Goal: Task Accomplishment & Management: Manage account settings

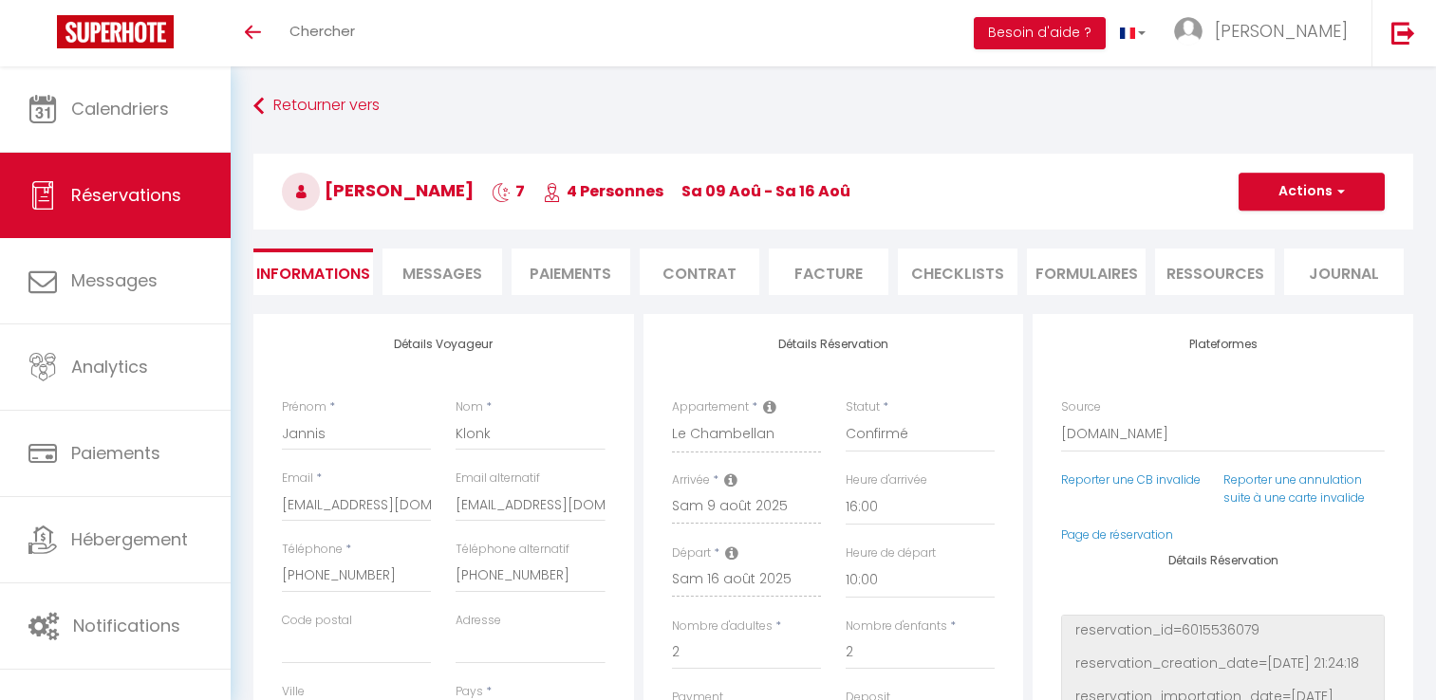
select select "DE"
select select "59092"
select select "16:00"
select select "10:00"
select select "14"
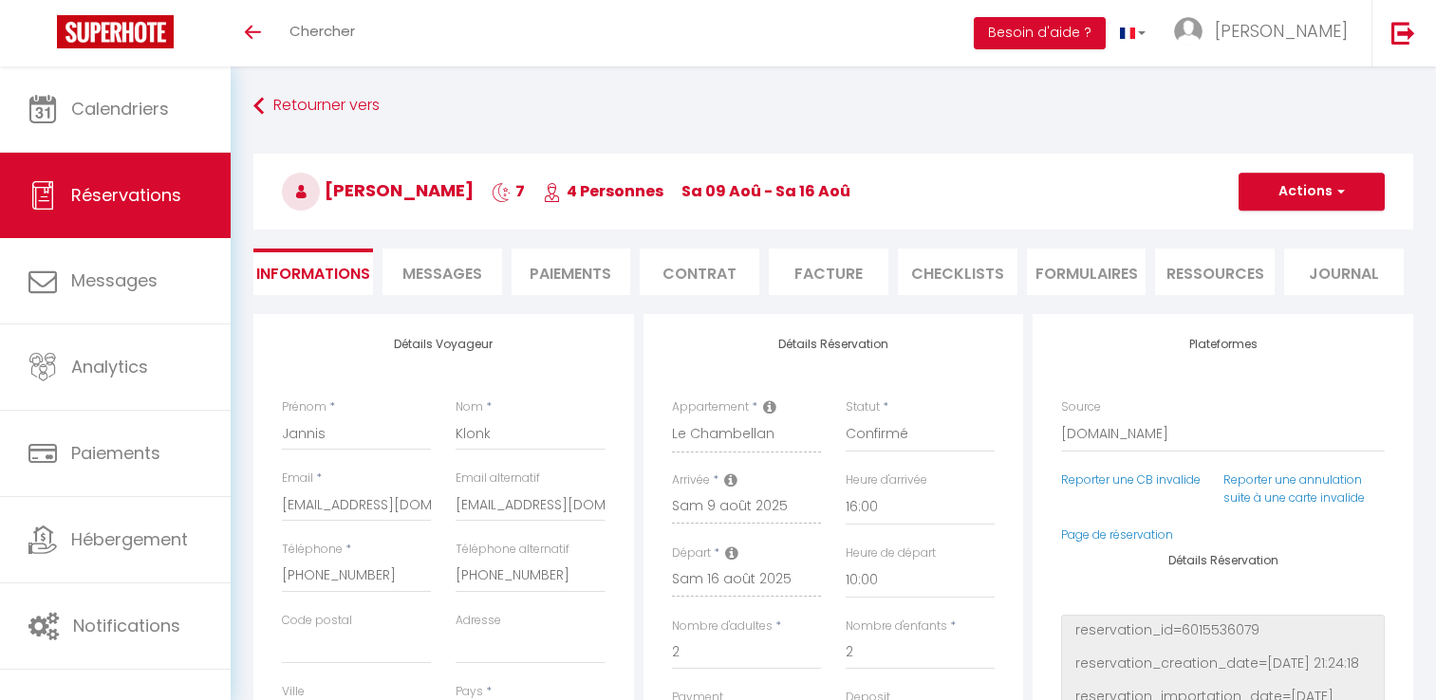
select select "2"
click at [258, 35] on icon "Toggle menubar" at bounding box center [253, 32] width 16 height 11
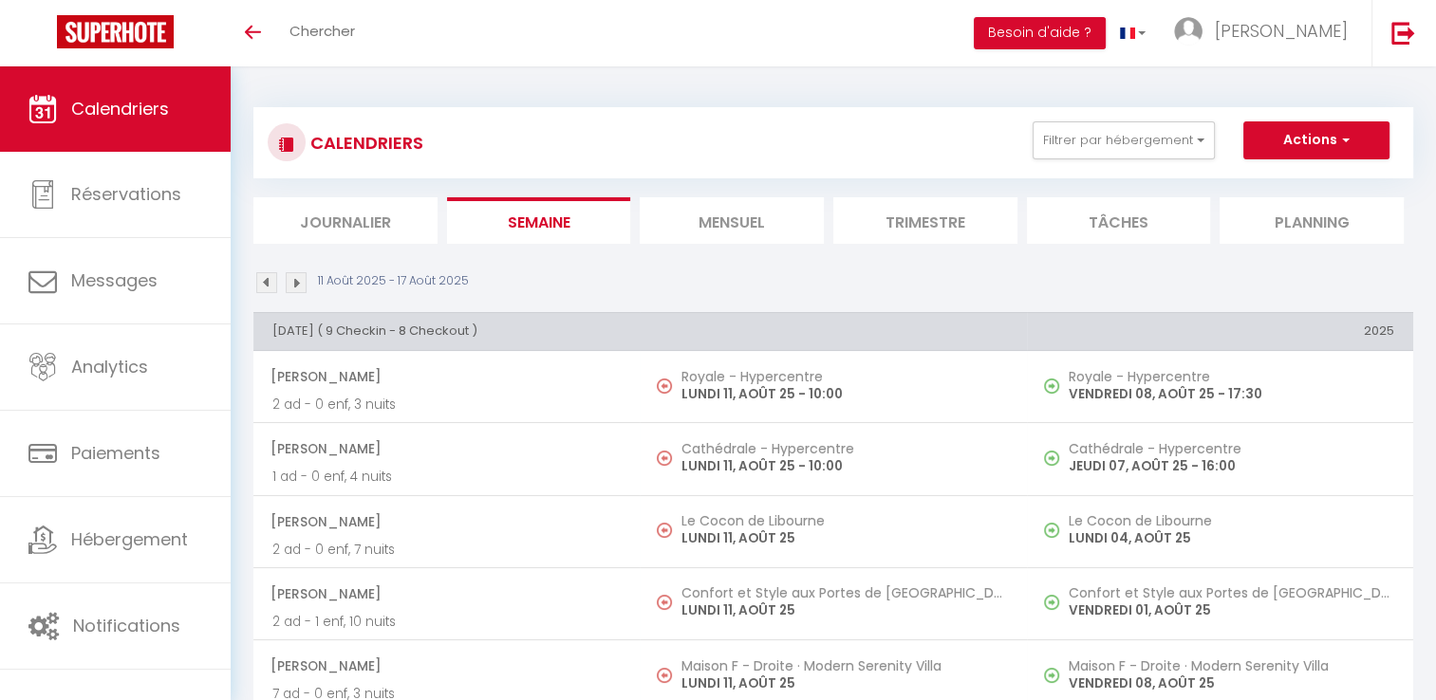
click at [107, 280] on span "Messages" at bounding box center [114, 281] width 86 height 24
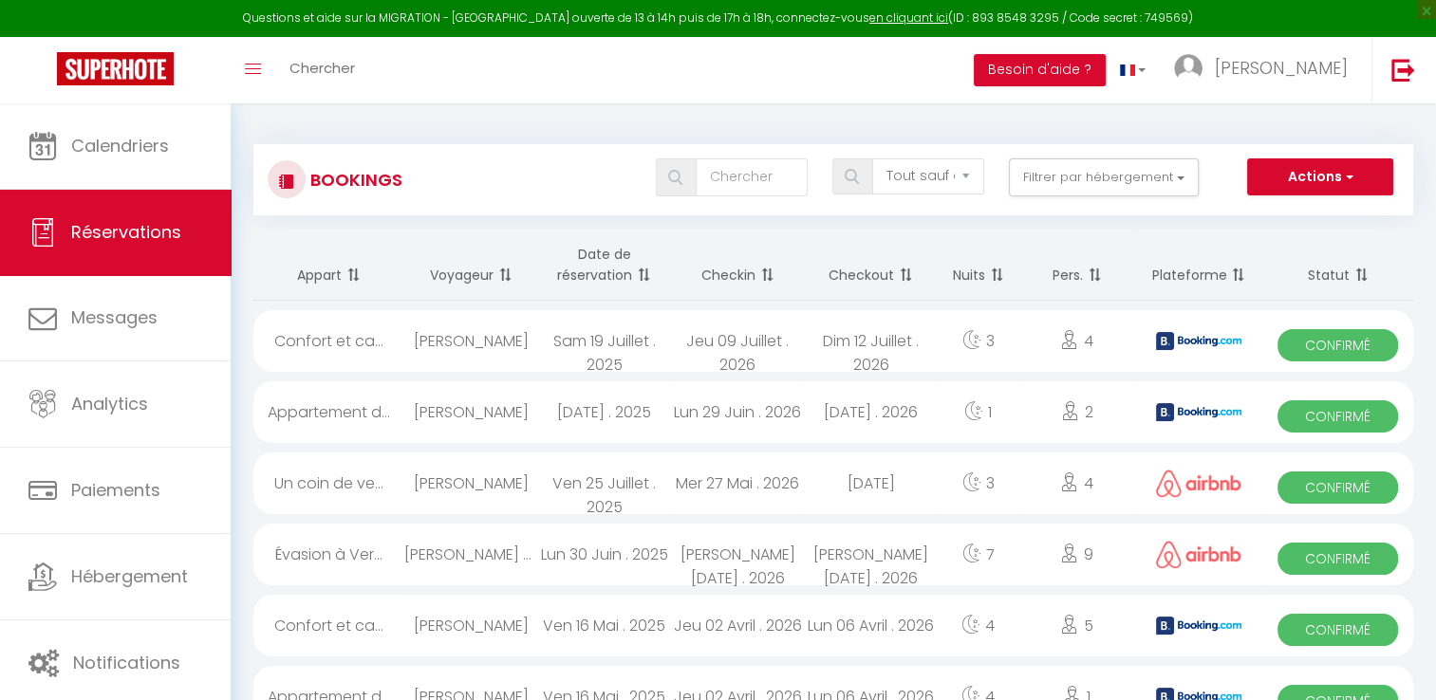
scroll to position [3224, 0]
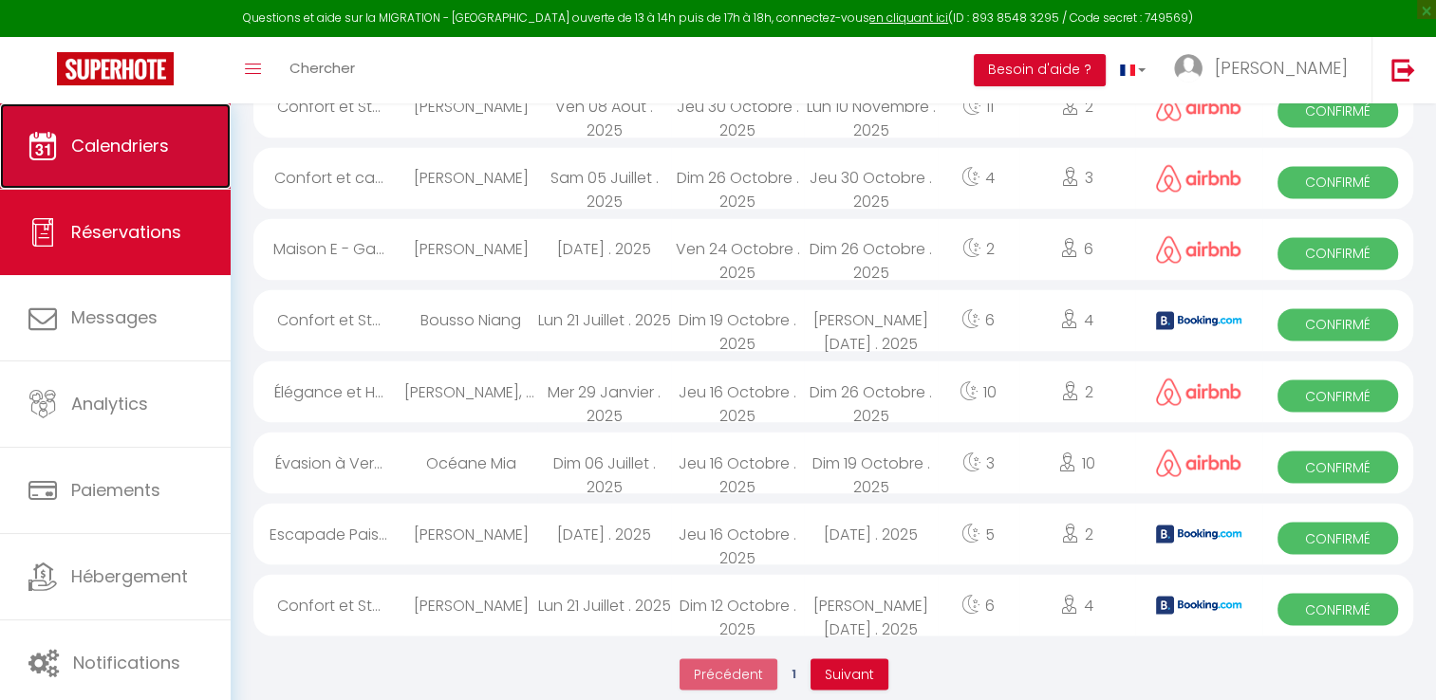
click at [113, 148] on span "Calendriers" at bounding box center [120, 146] width 98 height 24
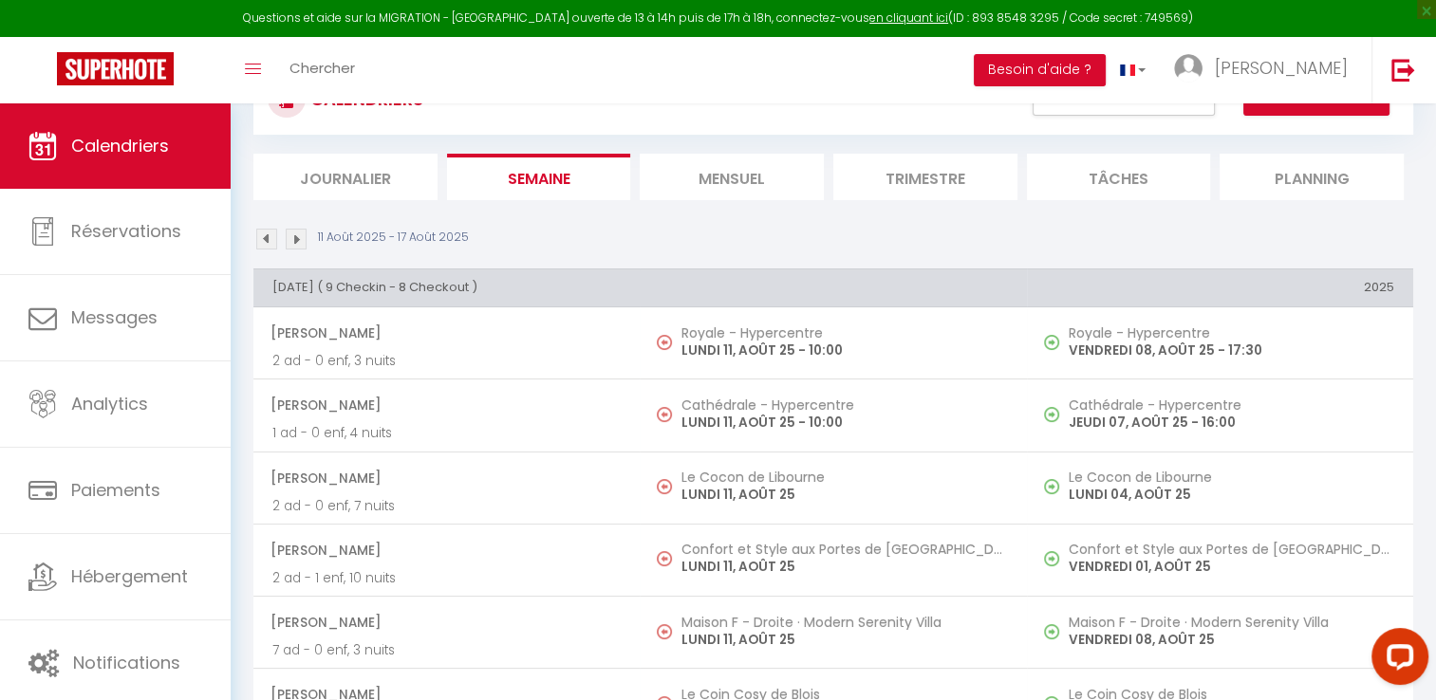
scroll to position [80, 0]
click at [263, 235] on img at bounding box center [266, 240] width 21 height 21
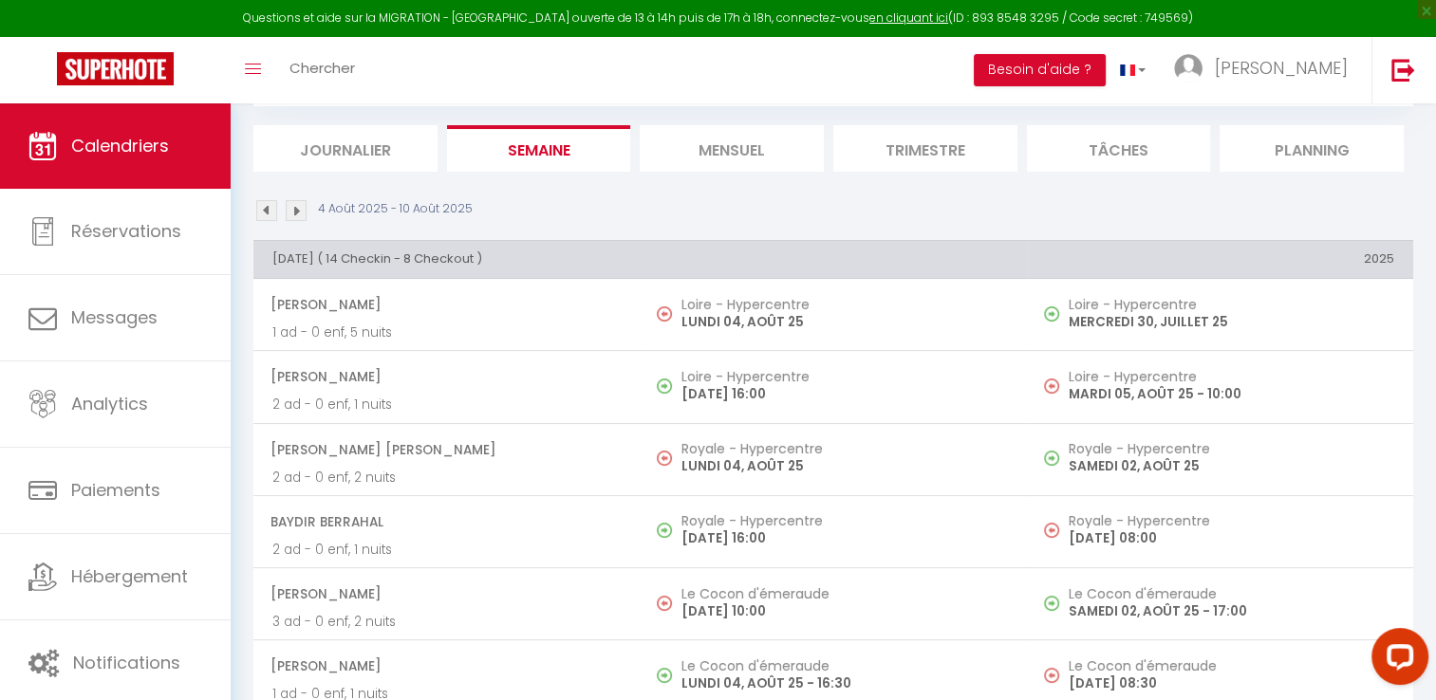
scroll to position [0, 0]
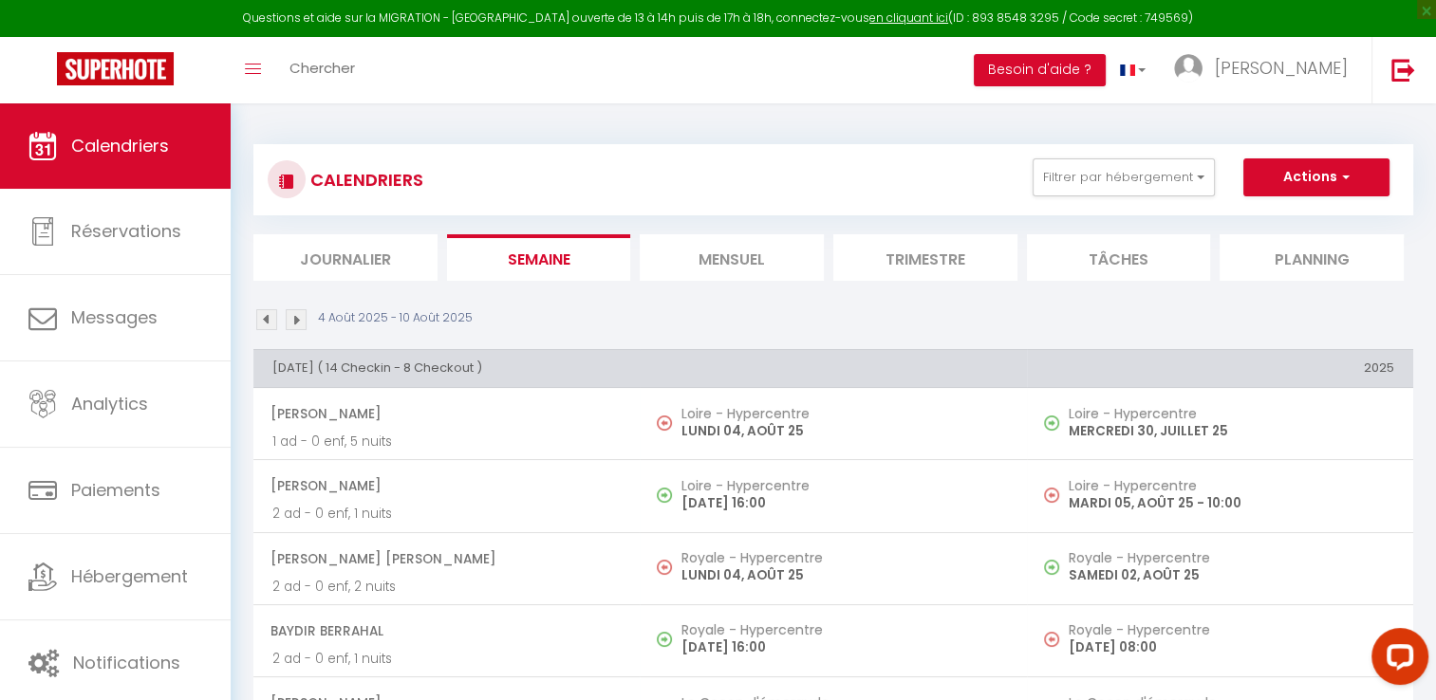
click at [292, 319] on img at bounding box center [296, 319] width 21 height 21
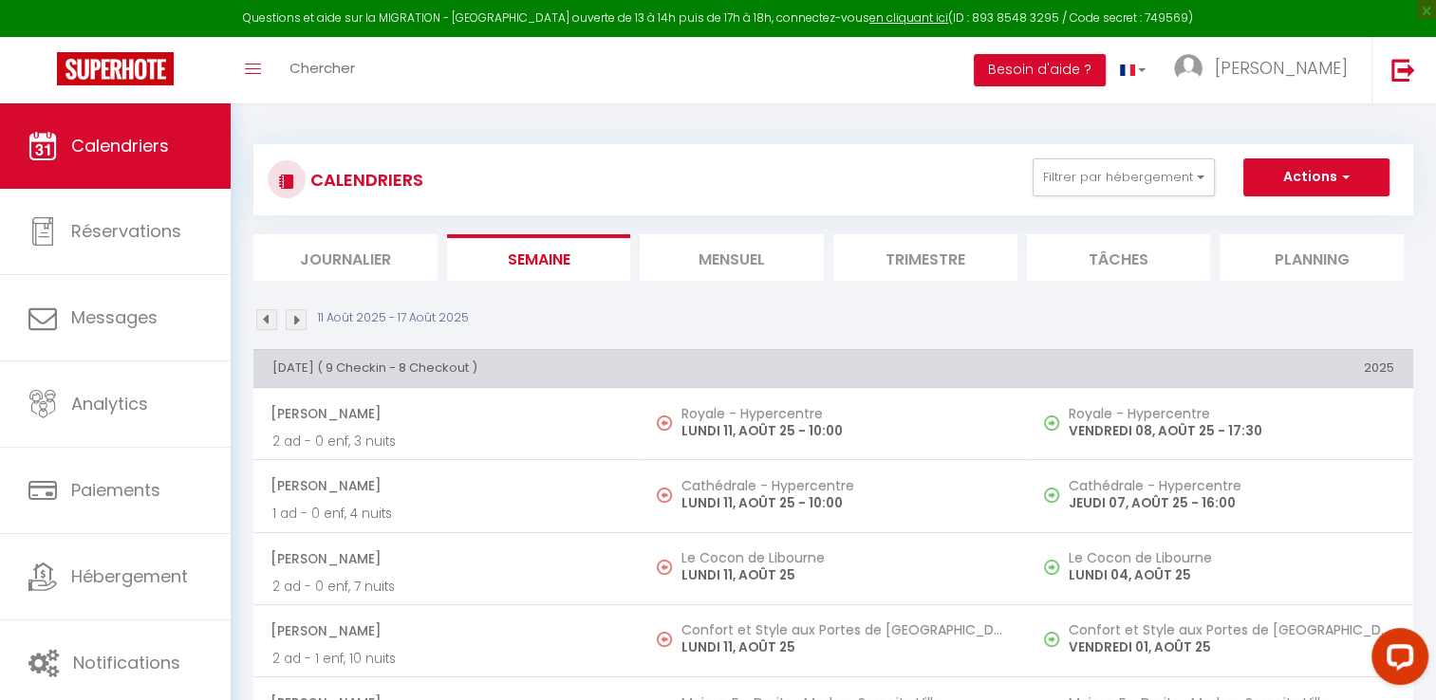
click at [730, 250] on li "Mensuel" at bounding box center [732, 257] width 184 height 47
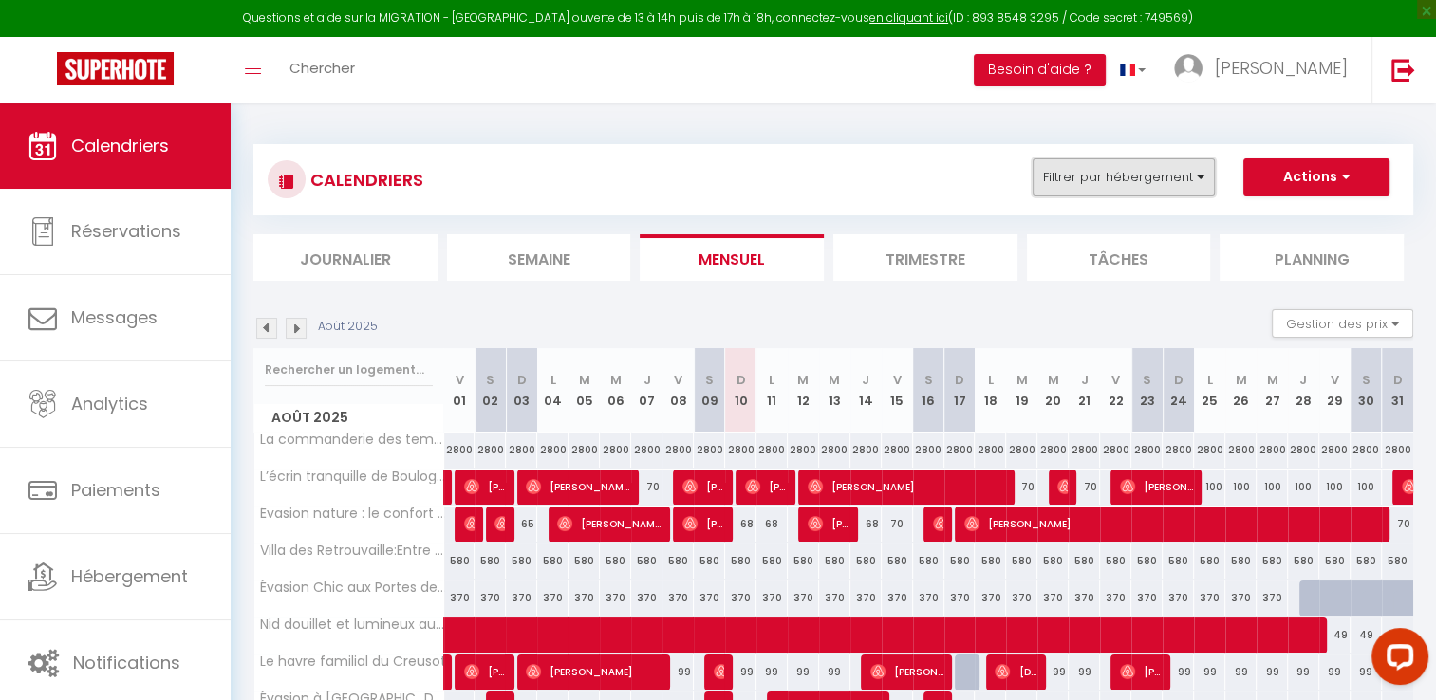
click at [1154, 178] on button "Filtrer par hébergement" at bounding box center [1124, 178] width 182 height 38
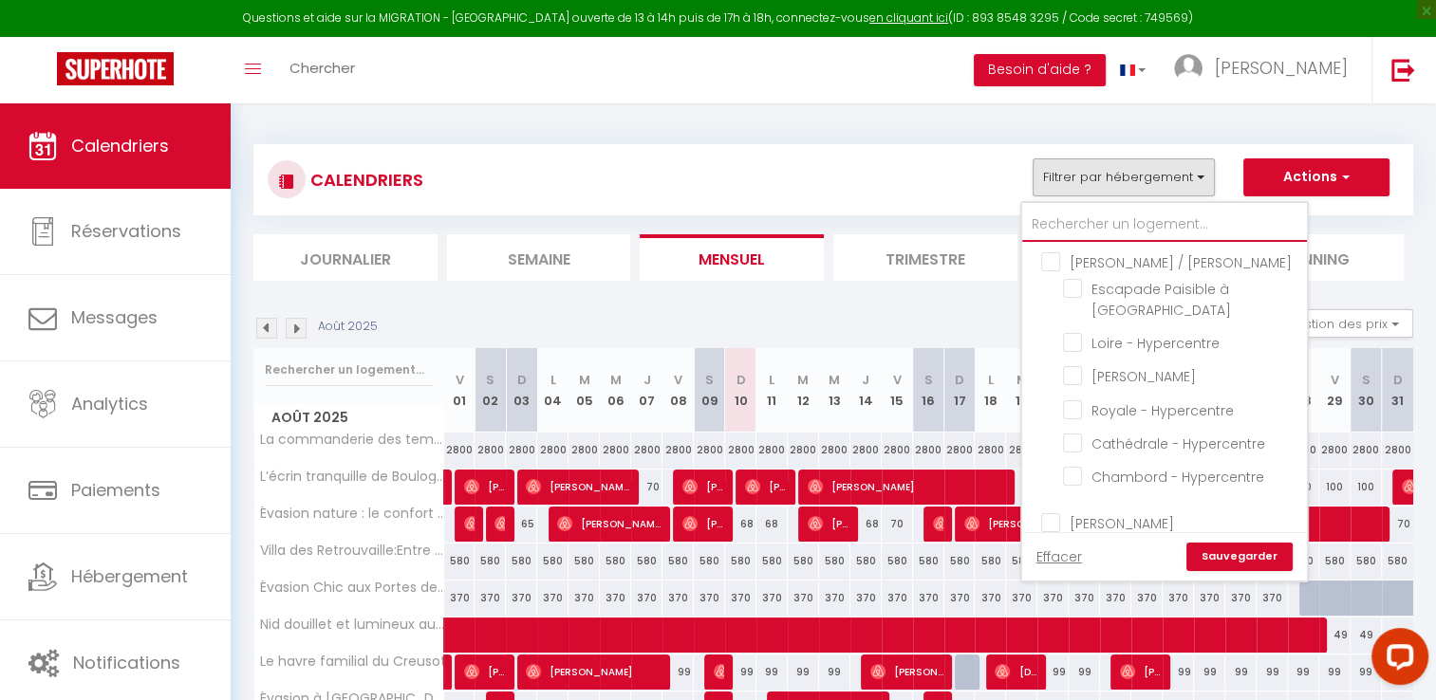
click at [1173, 221] on input "text" at bounding box center [1164, 225] width 285 height 34
type input "m"
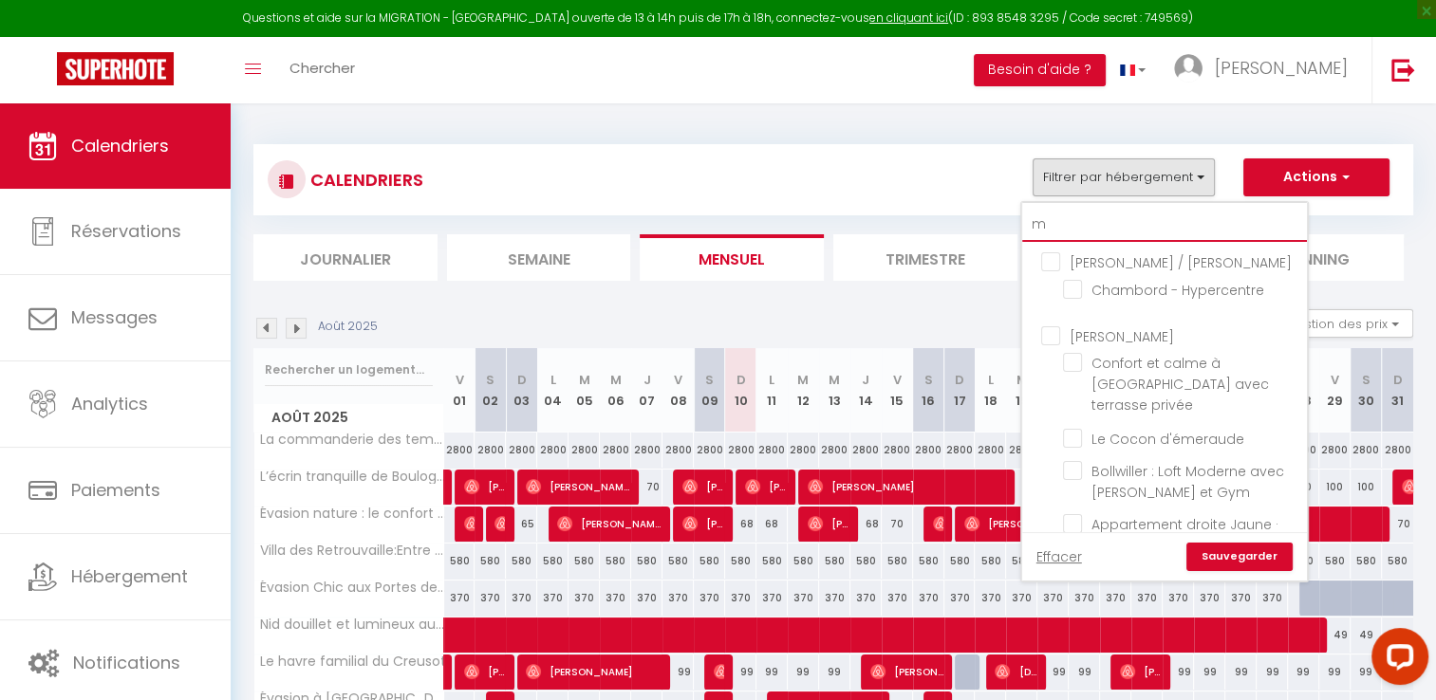
checkbox input "false"
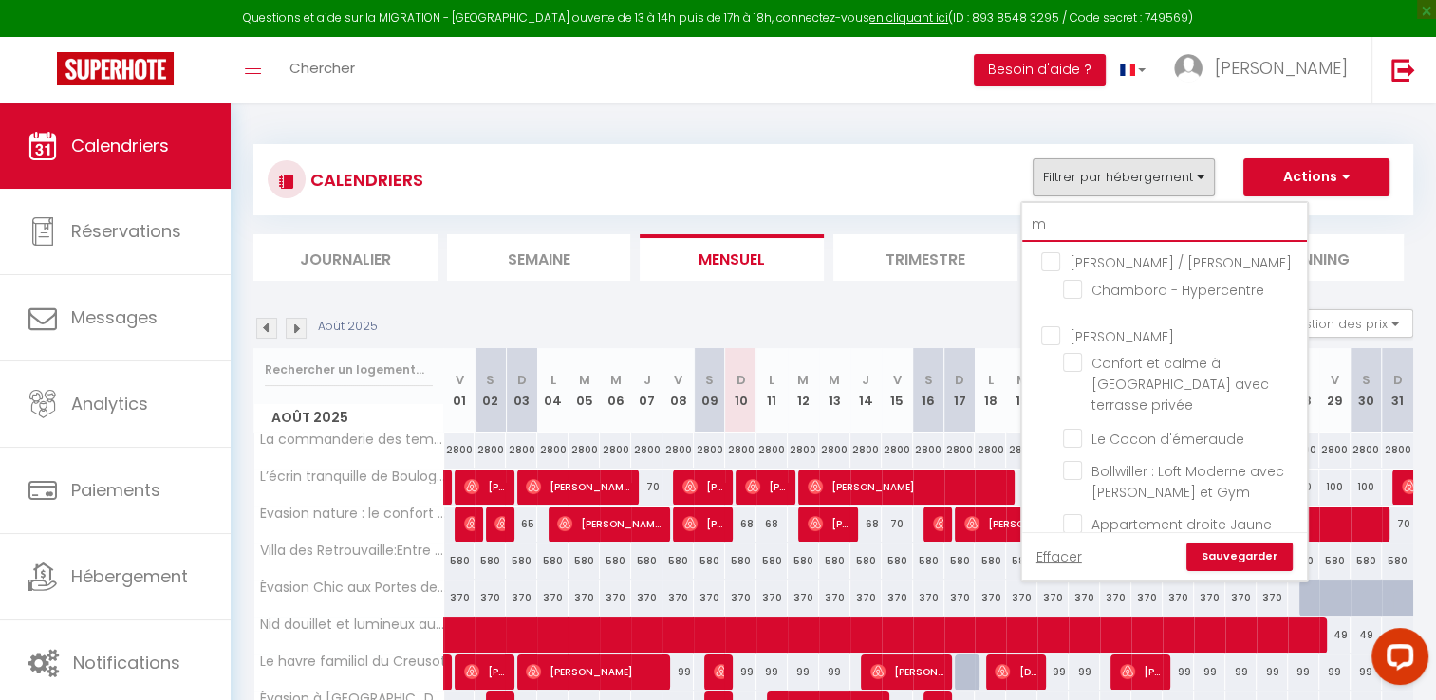
checkbox input "false"
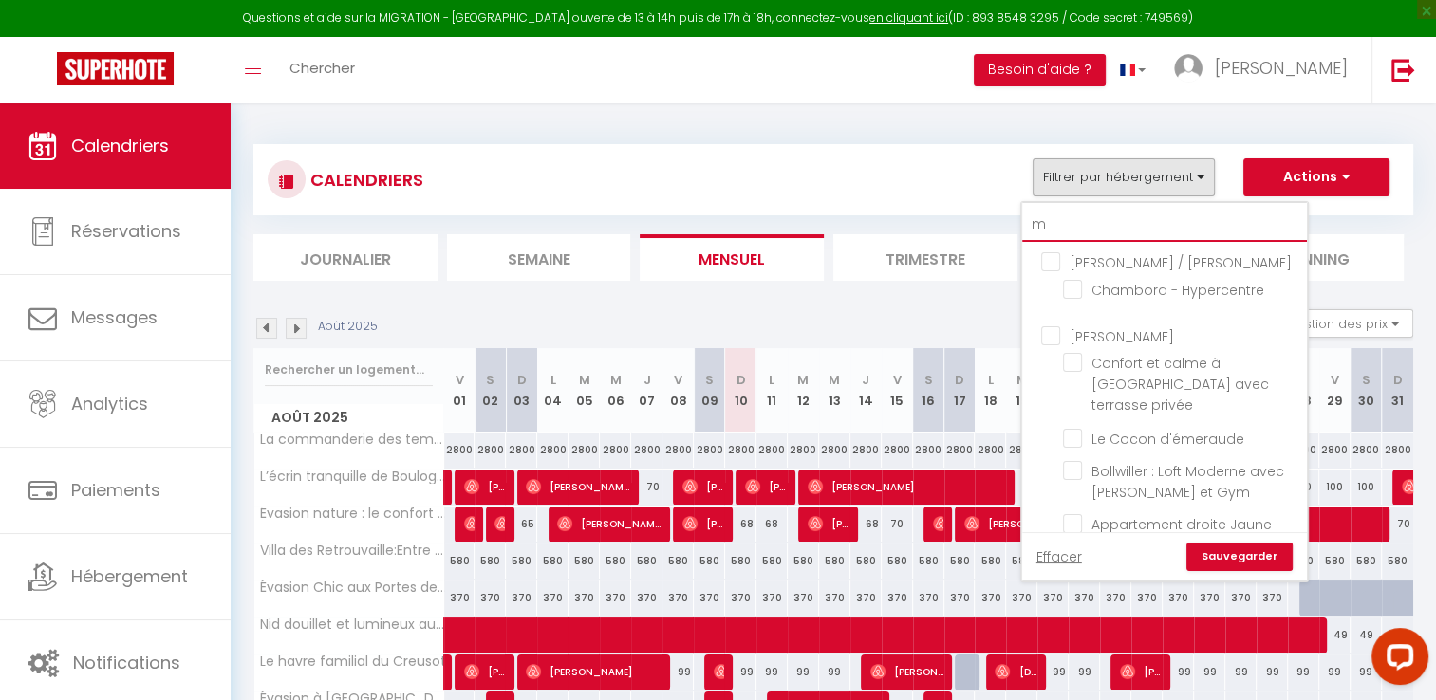
checkbox input "false"
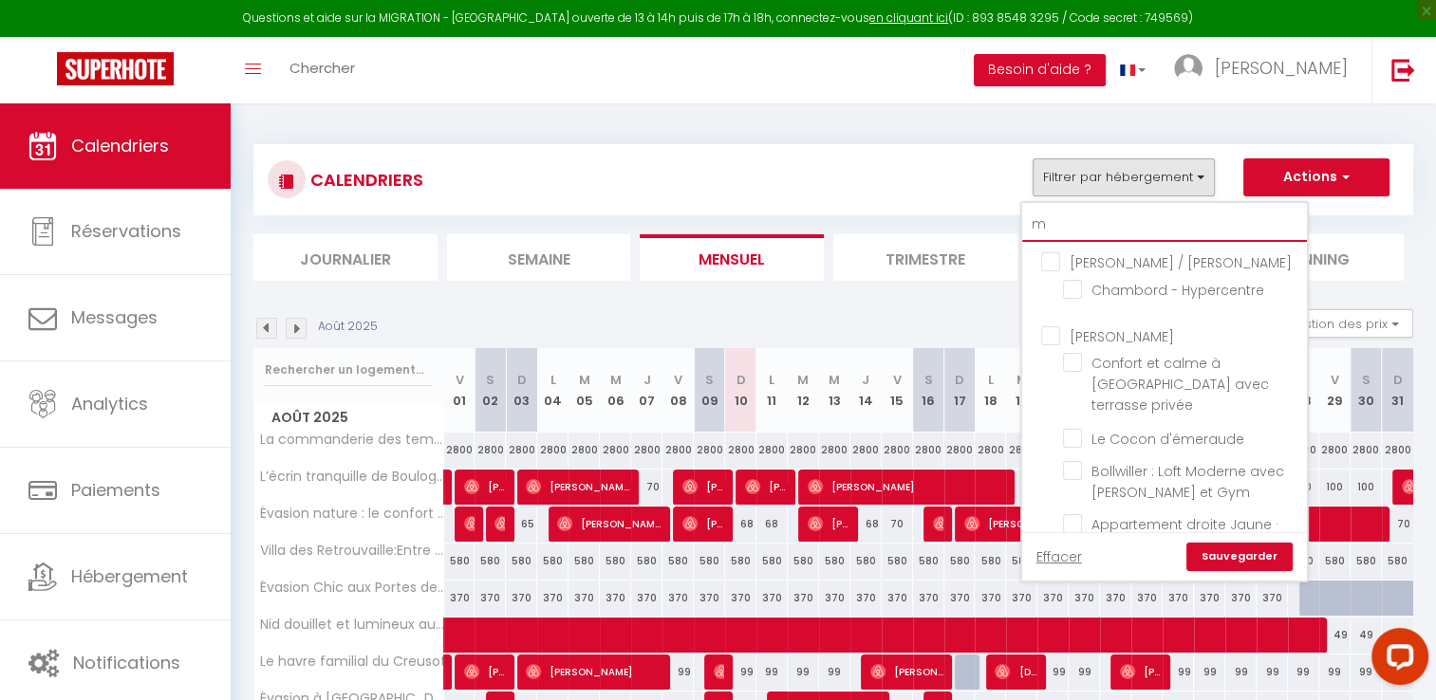
checkbox input "false"
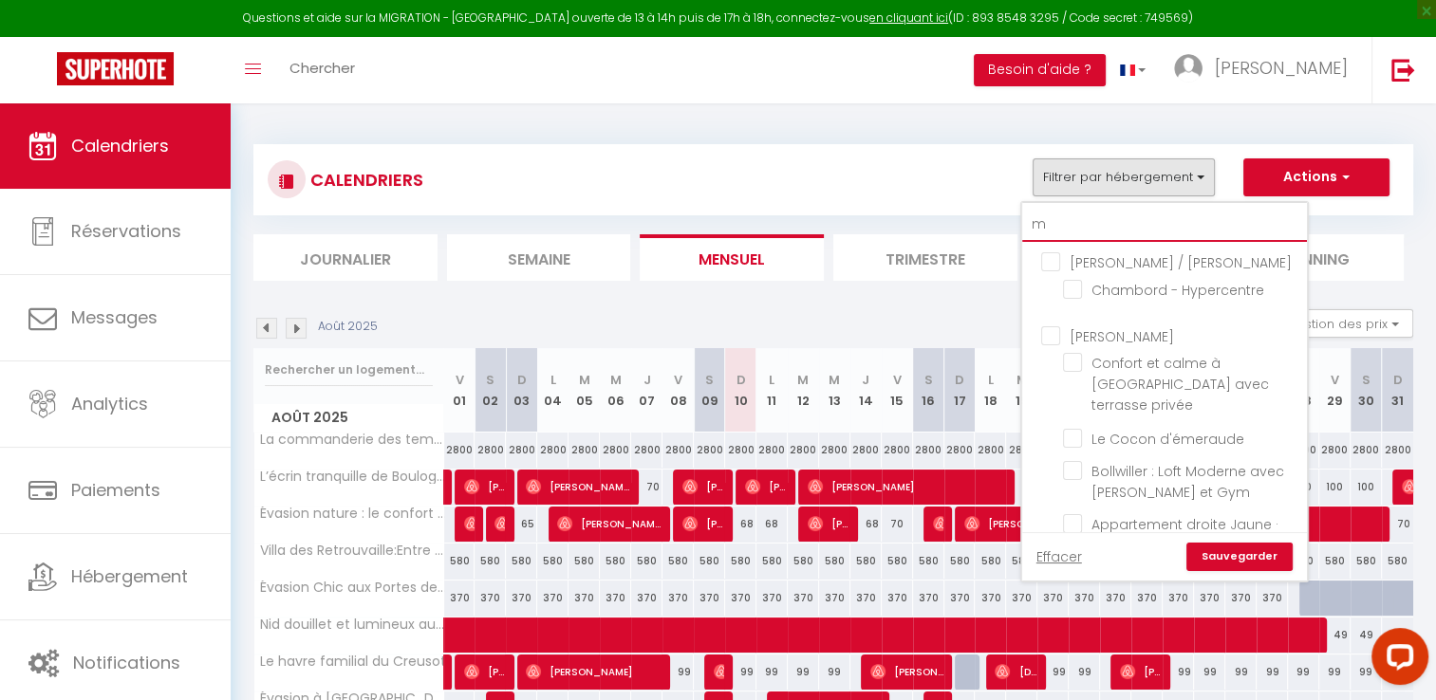
checkbox input "false"
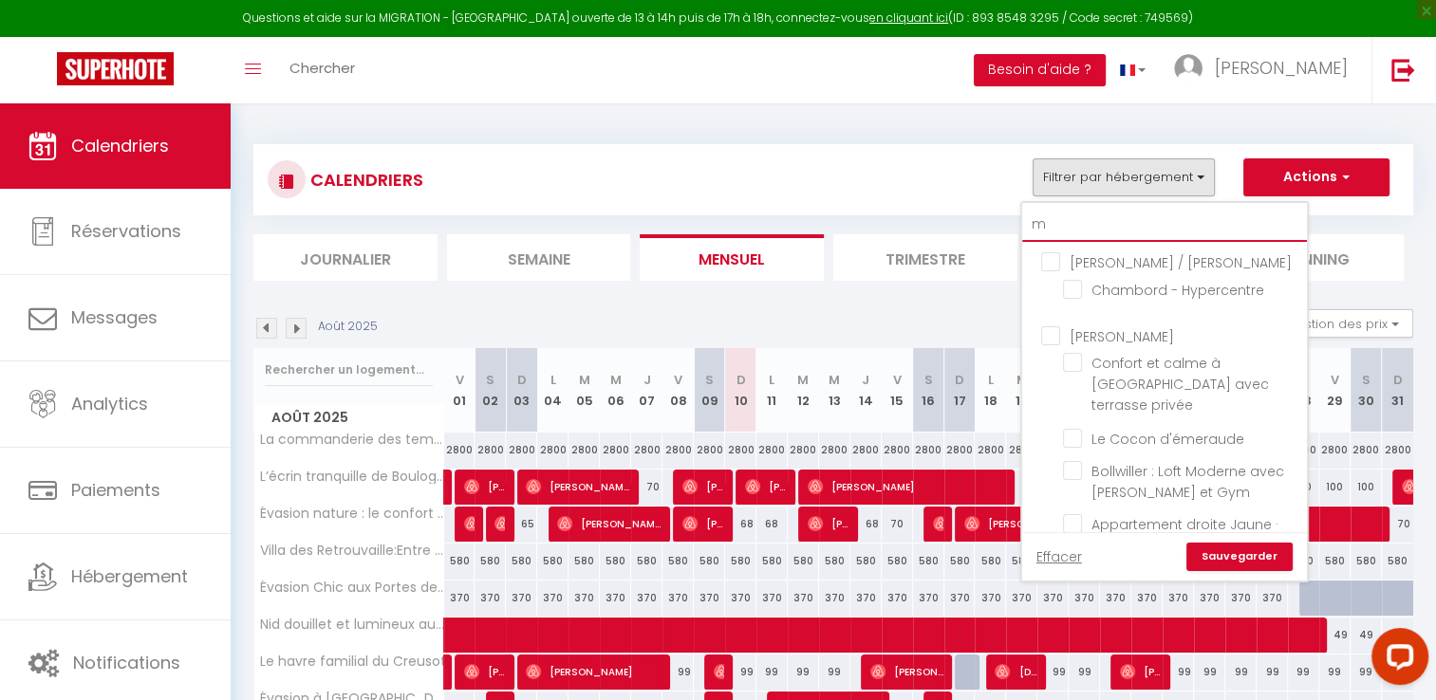
checkbox input "false"
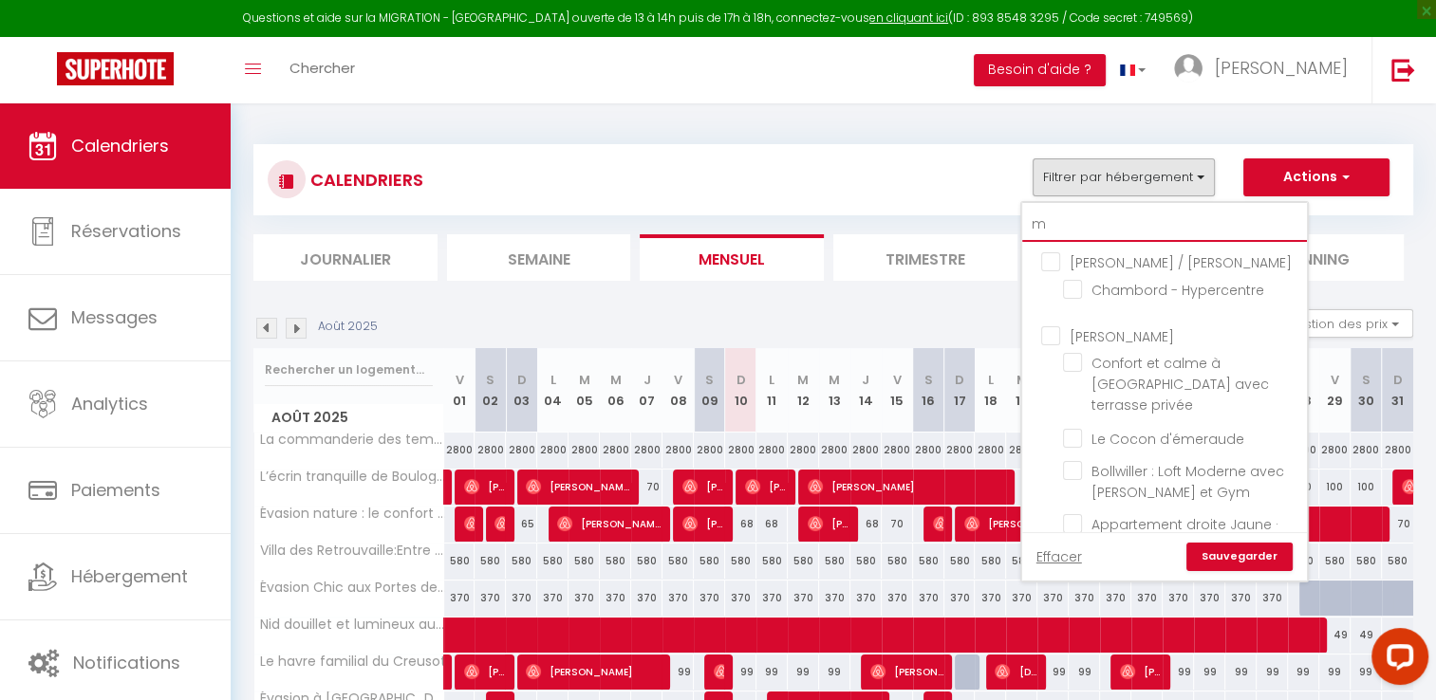
checkbox input "false"
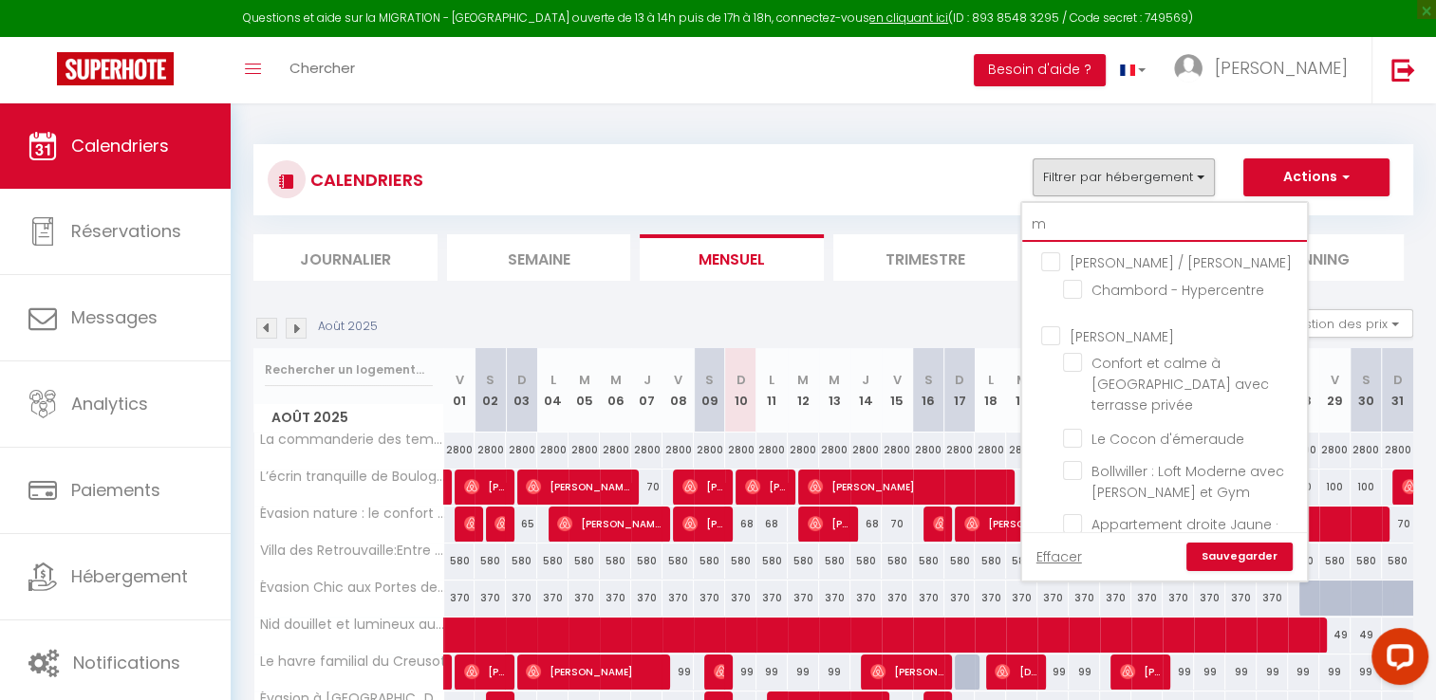
checkbox input "false"
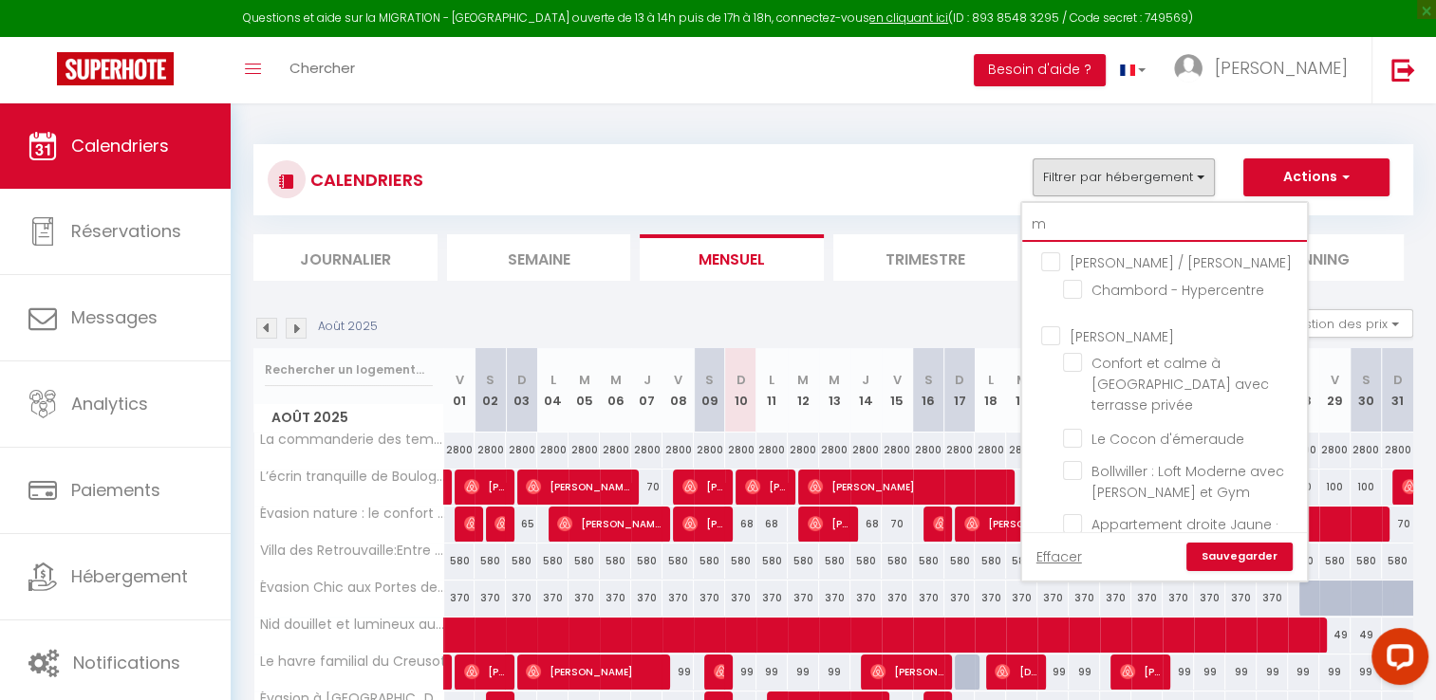
checkbox input "false"
type input "ma"
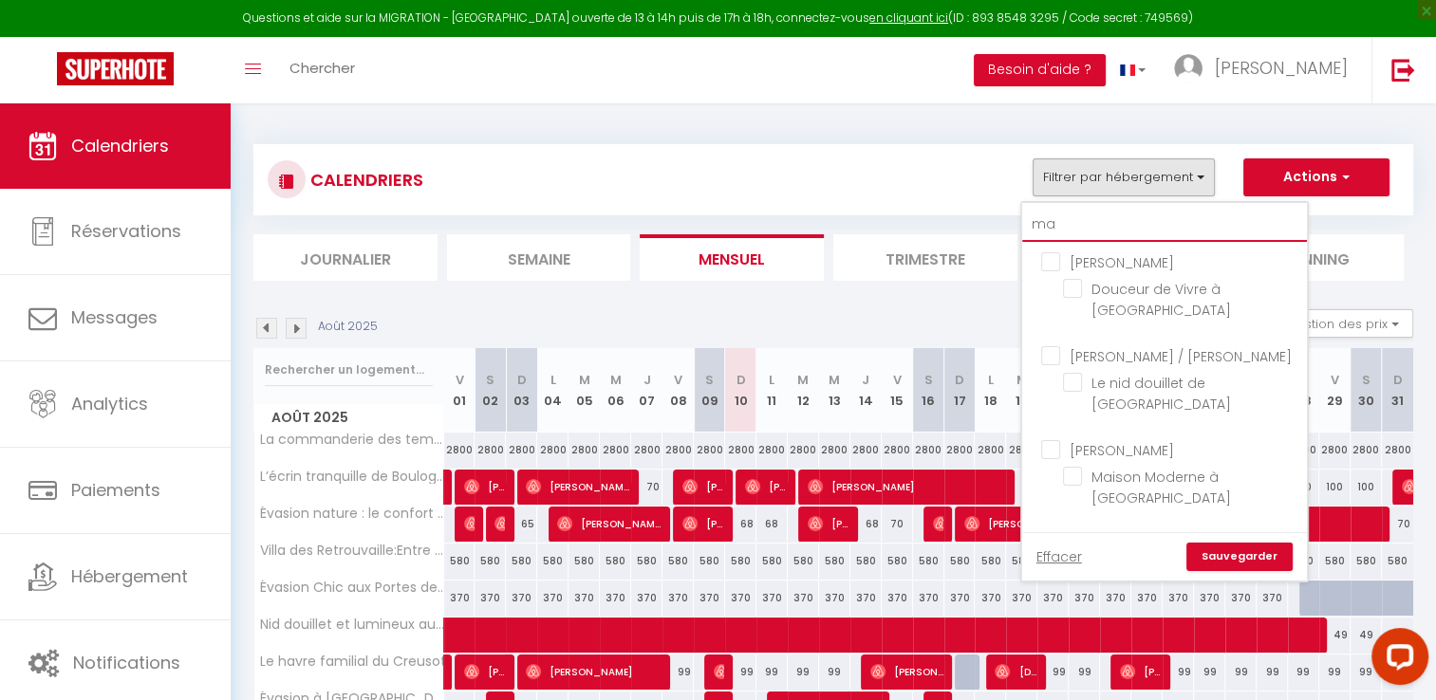
checkbox input "false"
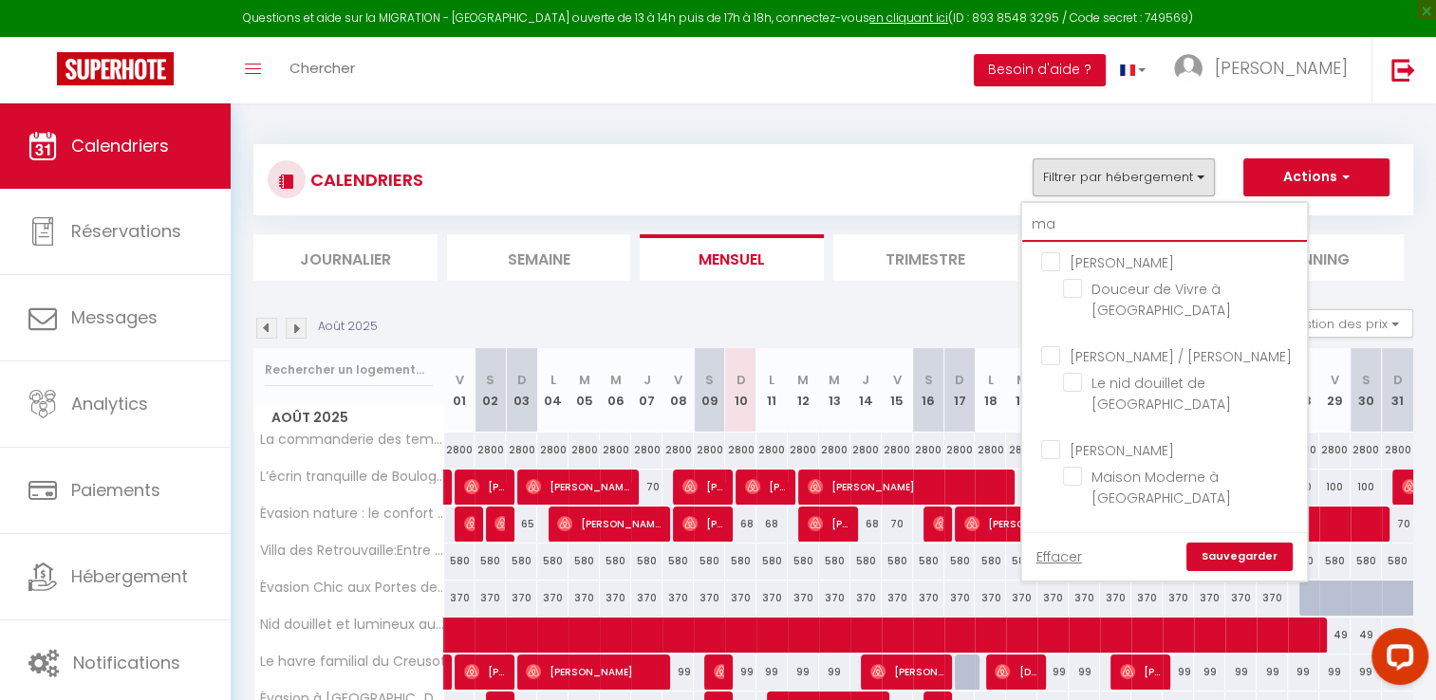
checkbox input "false"
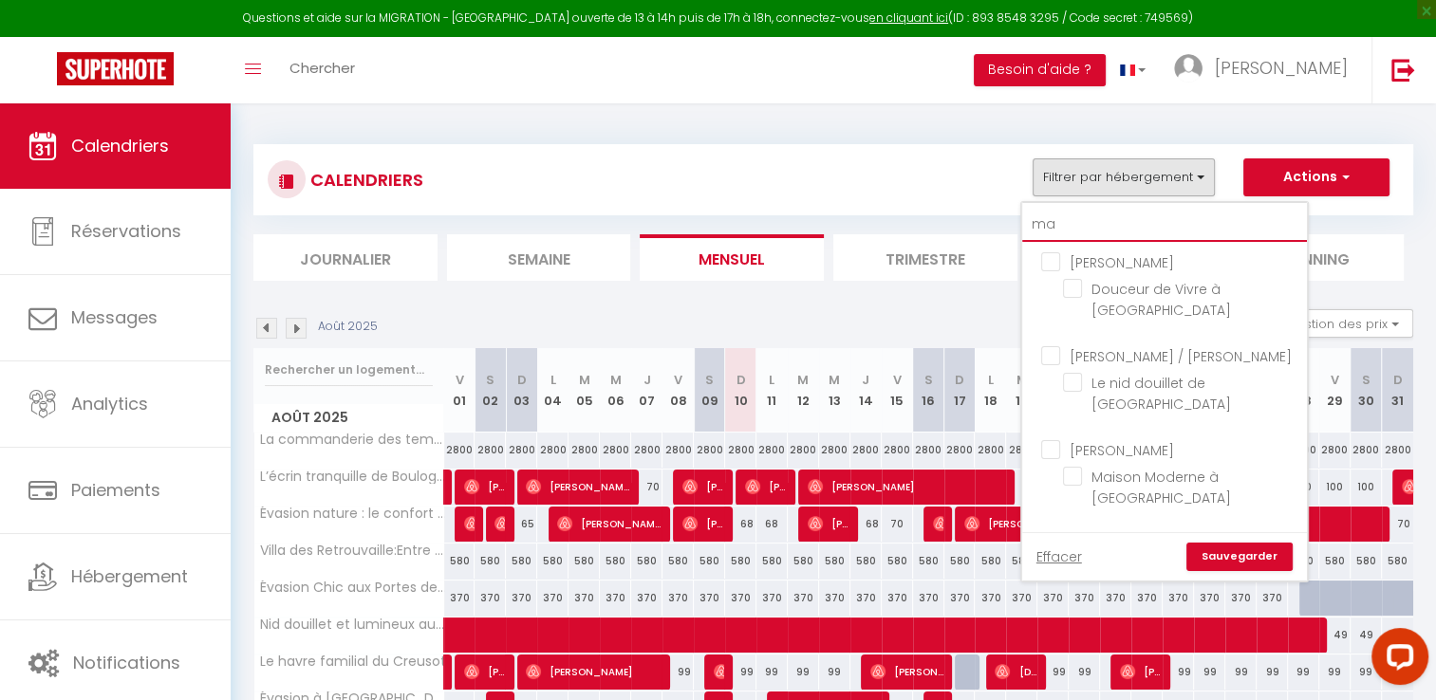
checkbox input "false"
type input "mai"
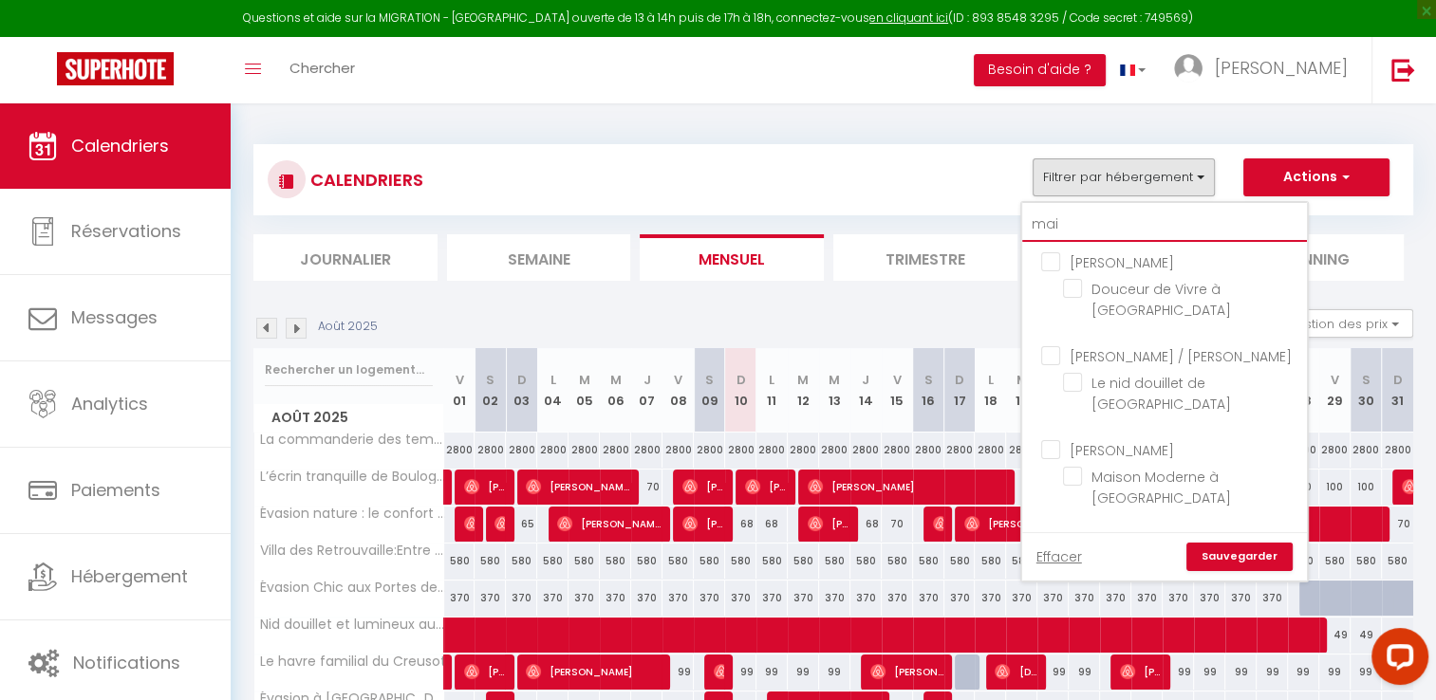
checkbox input "false"
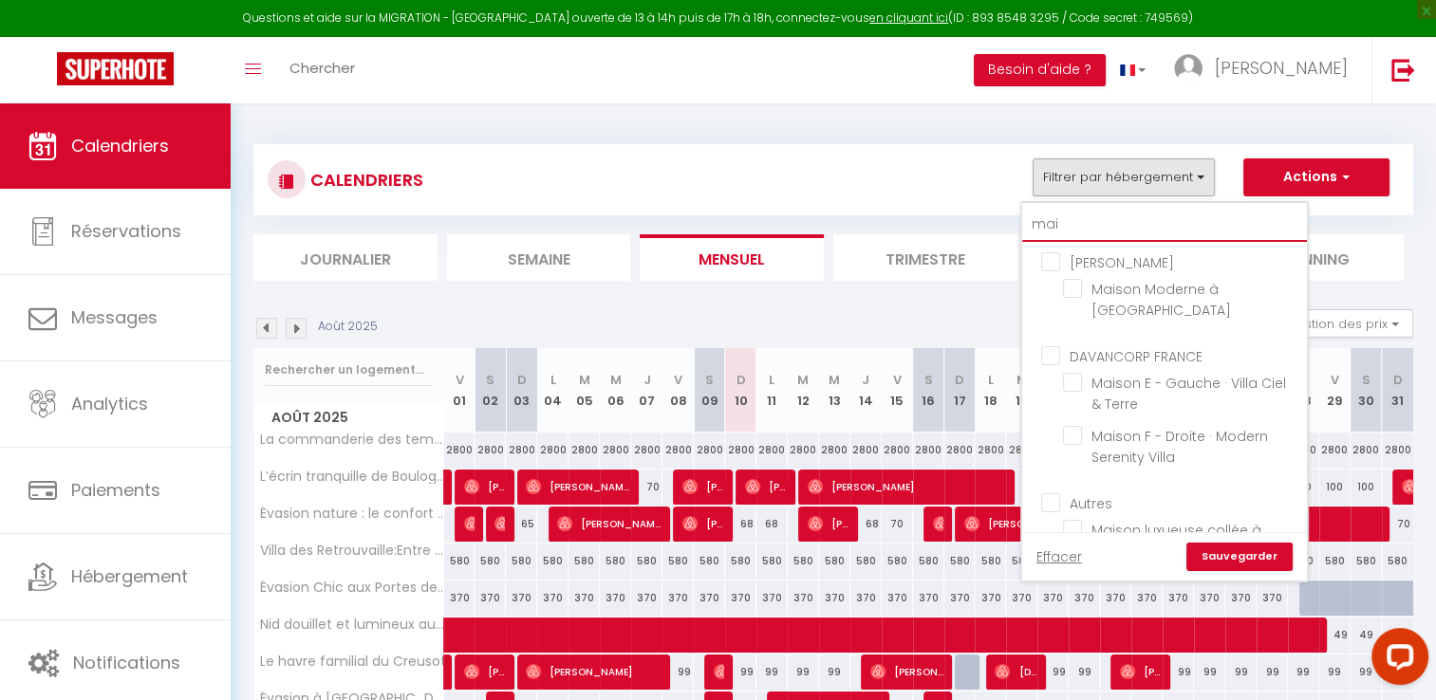
type input "mais"
checkbox input "false"
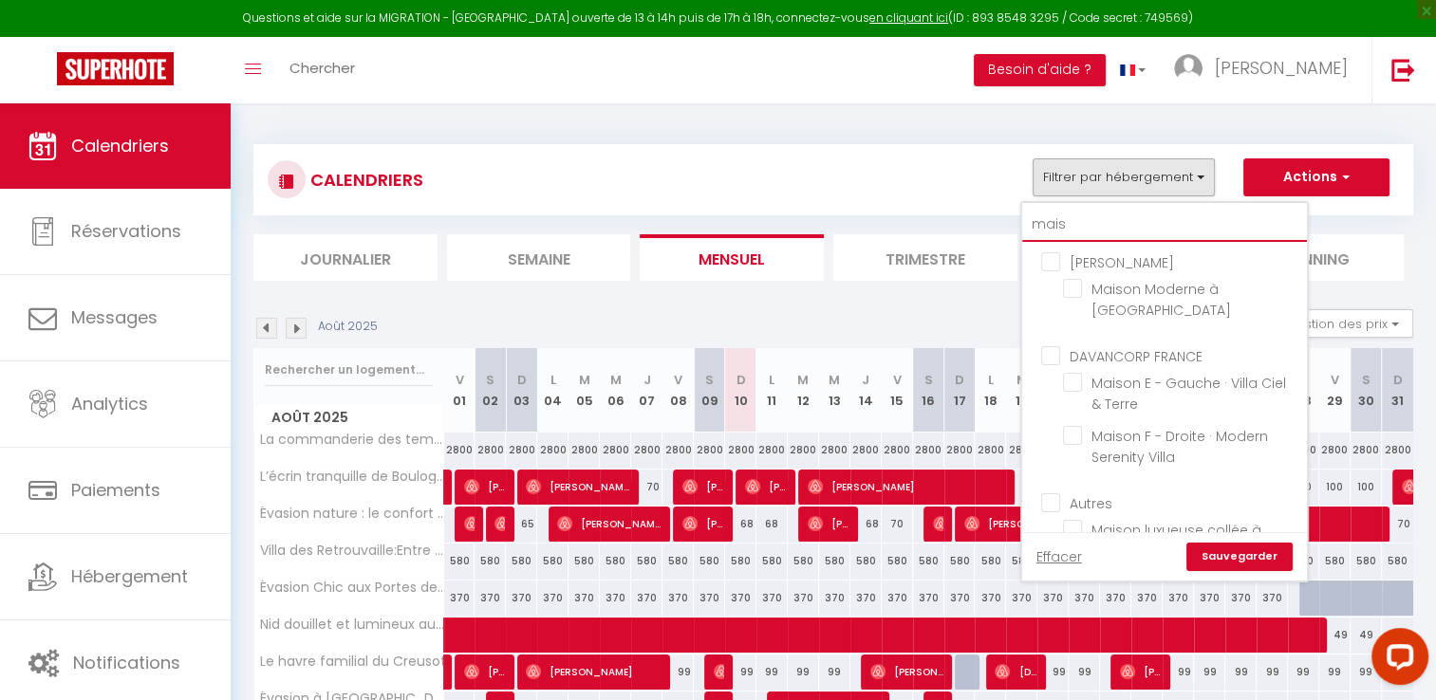
checkbox input "false"
type input "mais"
click at [1076, 381] on input "Maison E - Gauche · Villa Ciel & Terre" at bounding box center [1181, 382] width 237 height 19
checkbox input "true"
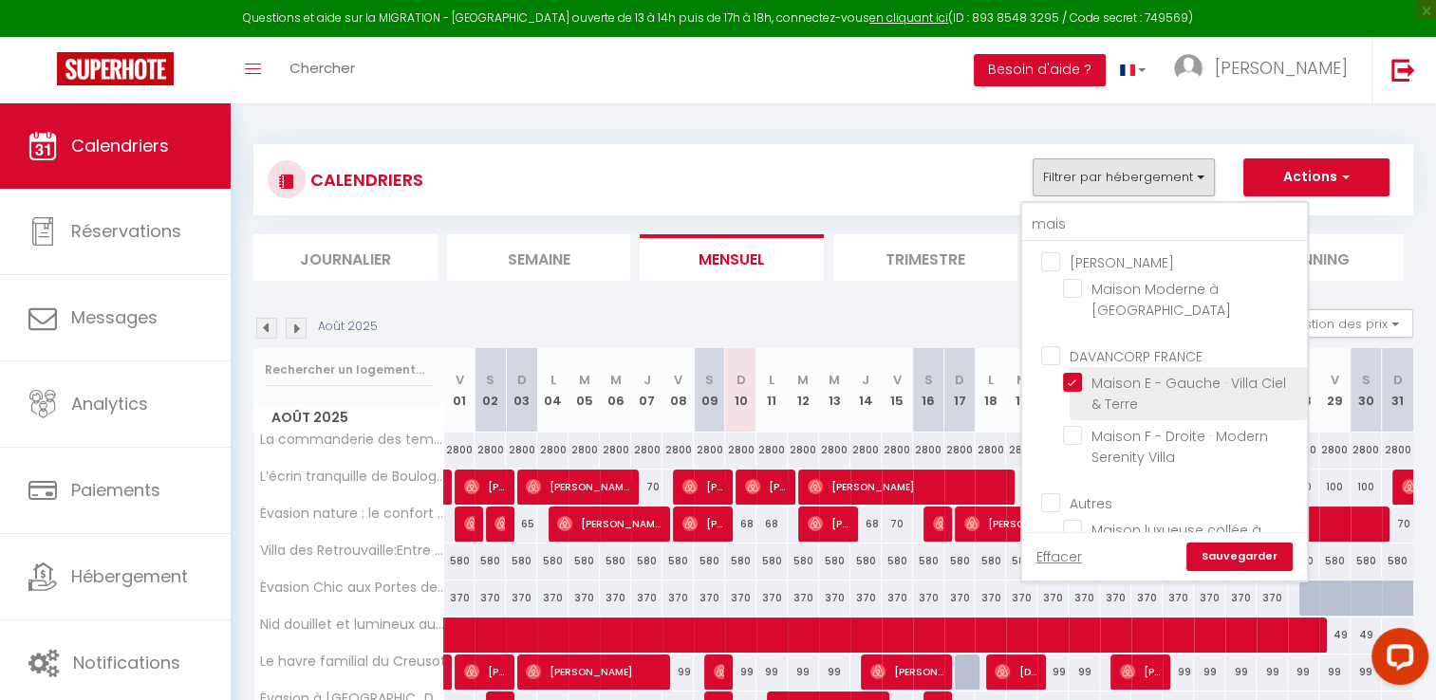
checkbox input "false"
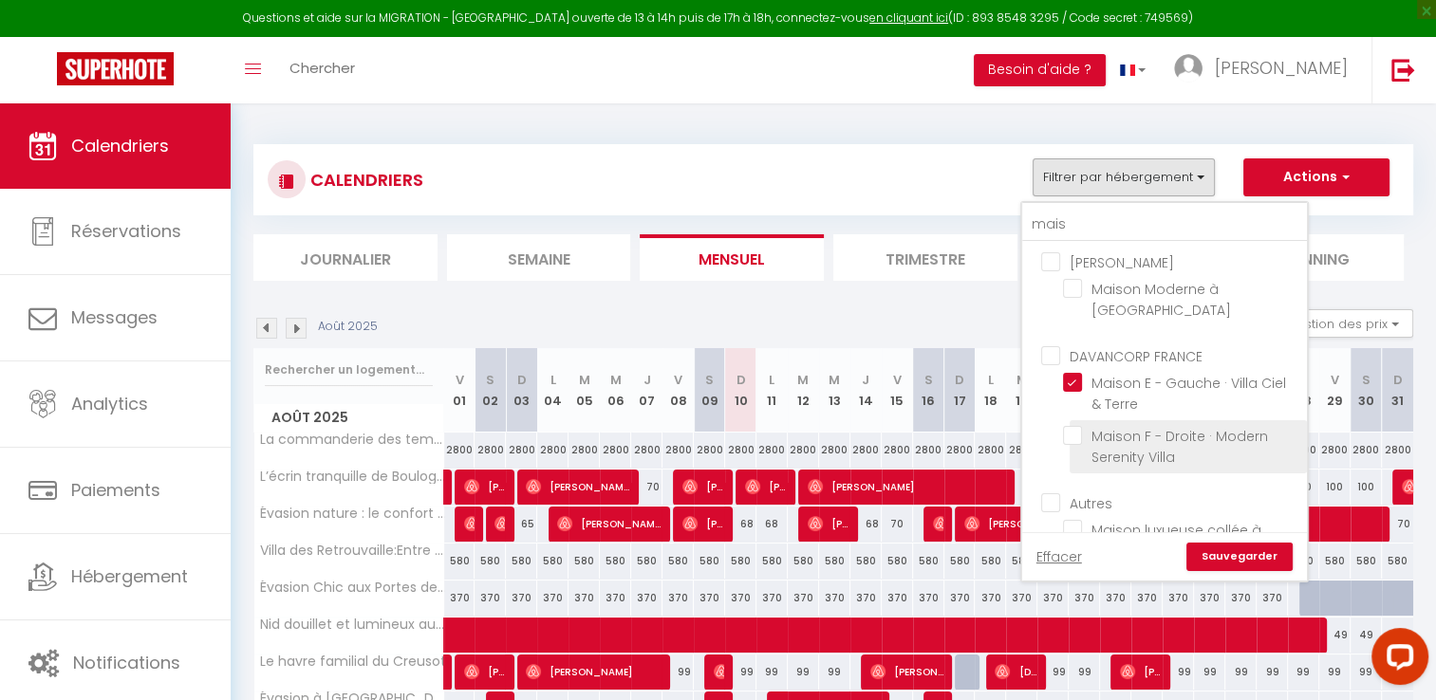
click at [1079, 431] on input "Maison F - Droite · Modern Serenity Villa" at bounding box center [1181, 435] width 237 height 19
checkbox input "true"
checkbox input "false"
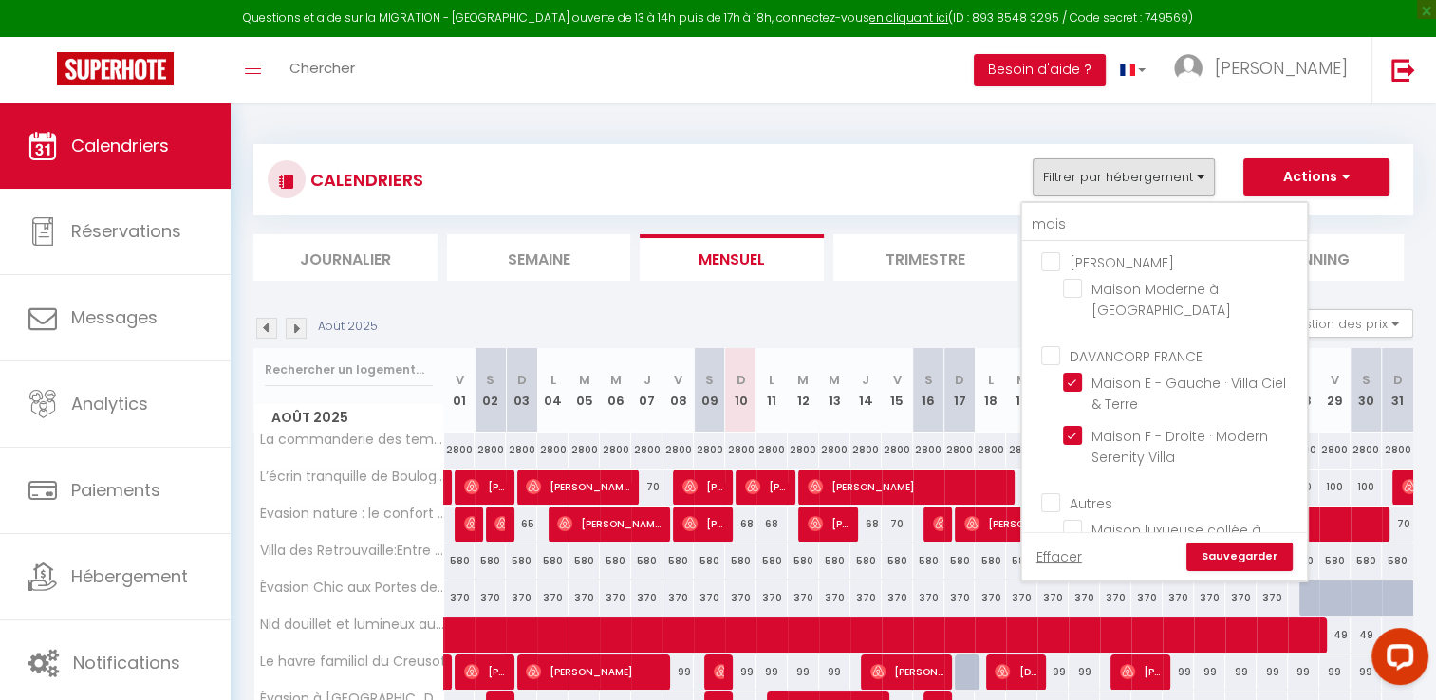
click at [1242, 554] on link "Sauvegarder" at bounding box center [1239, 557] width 106 height 28
